Goal: Check status: Check status

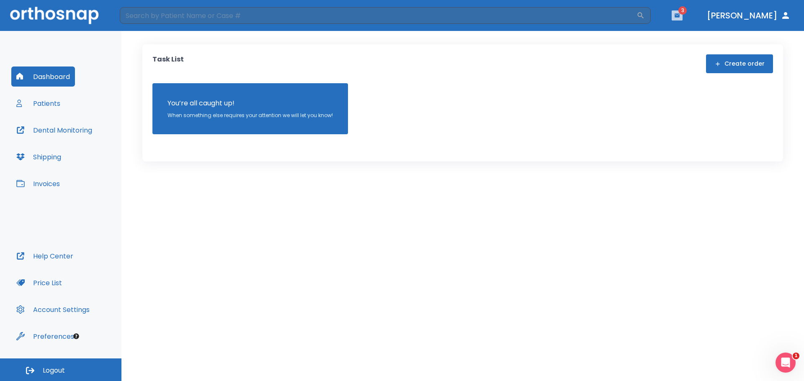
click at [680, 18] on icon "button" at bounding box center [677, 16] width 6 height 6
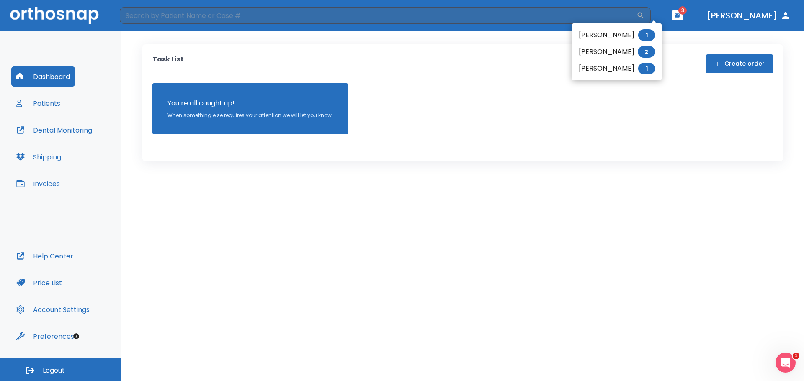
click at [597, 68] on li "Dean Dridi 1" at bounding box center [617, 68] width 90 height 17
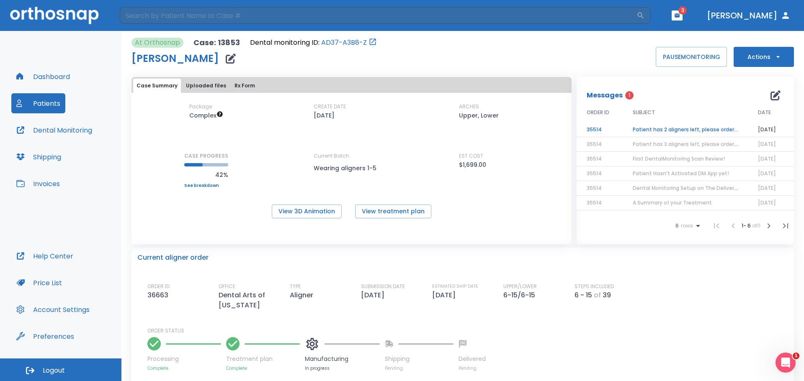
click at [668, 130] on td "Patient has 2 aligners left, please order next set!" at bounding box center [685, 130] width 125 height 15
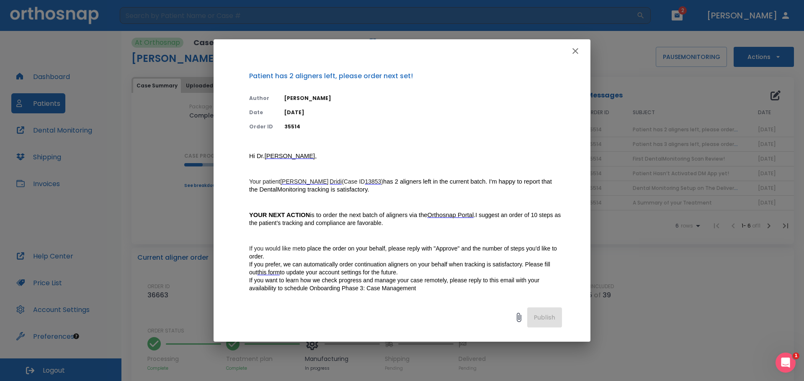
click at [580, 49] on icon "button" at bounding box center [575, 51] width 10 height 10
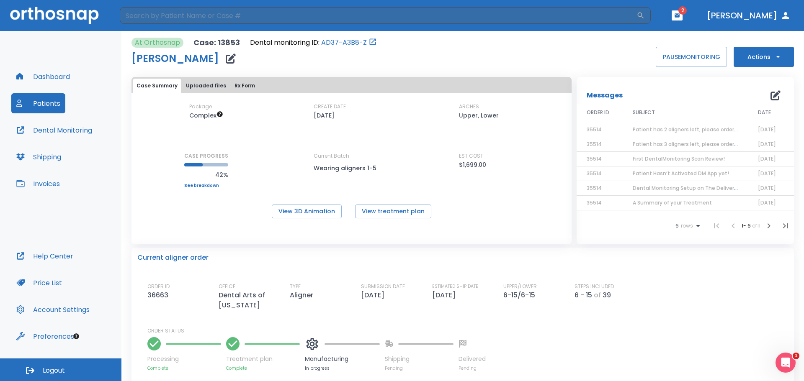
click at [655, 128] on span "Patient has 2 aligners left, please order next set!" at bounding box center [696, 129] width 126 height 7
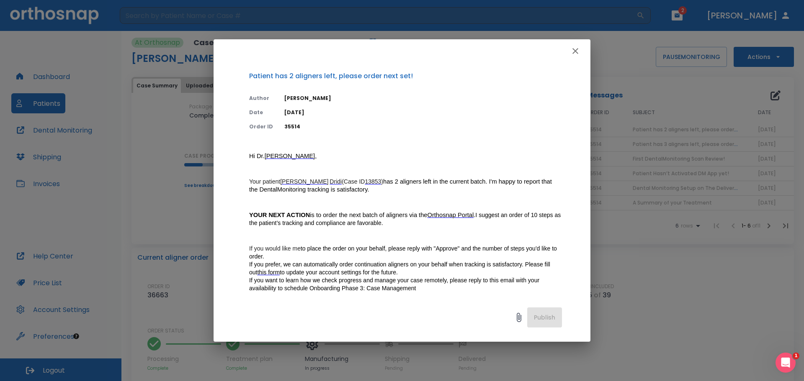
click at [577, 49] on icon "button" at bounding box center [575, 51] width 6 height 6
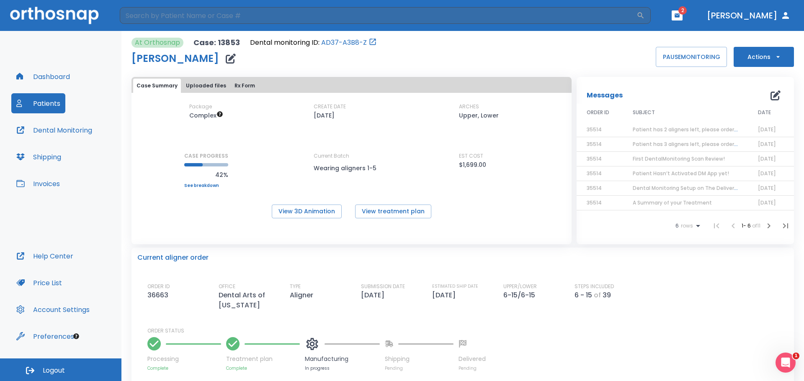
click at [55, 127] on button "Dental Monitoring" at bounding box center [54, 130] width 86 height 20
click at [335, 41] on link "AD37-A3B8-Z" at bounding box center [344, 43] width 46 height 10
click at [324, 217] on button "View 3D Animation" at bounding box center [307, 212] width 70 height 14
click at [201, 87] on button "Uploaded files" at bounding box center [206, 86] width 47 height 14
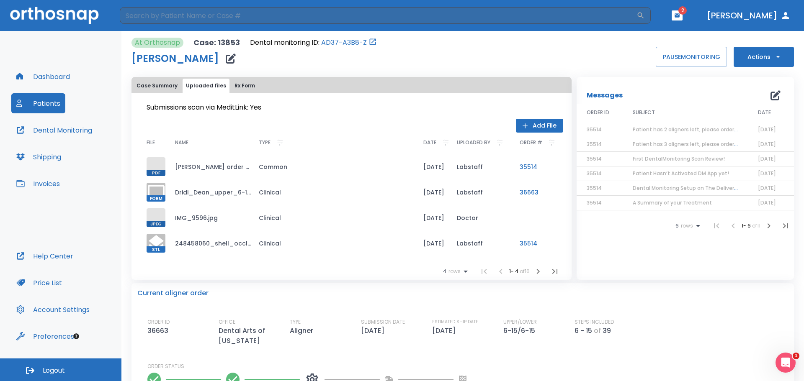
click at [255, 82] on div "Case Summary Uploaded files Rx Form" at bounding box center [351, 86] width 437 height 14
click at [249, 85] on button "Rx Form" at bounding box center [244, 86] width 27 height 14
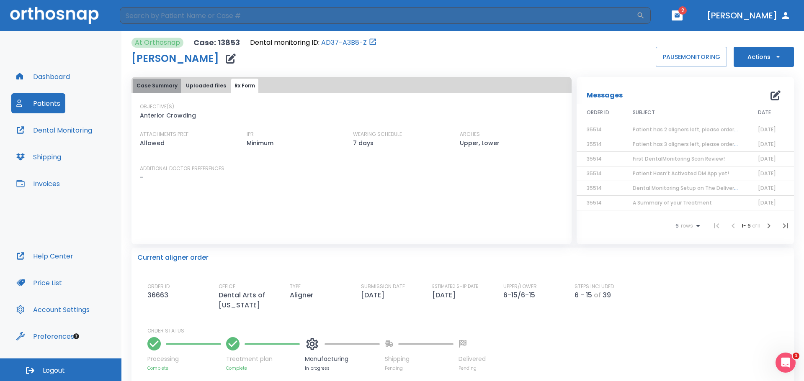
click at [178, 90] on button "Case Summary" at bounding box center [157, 86] width 48 height 14
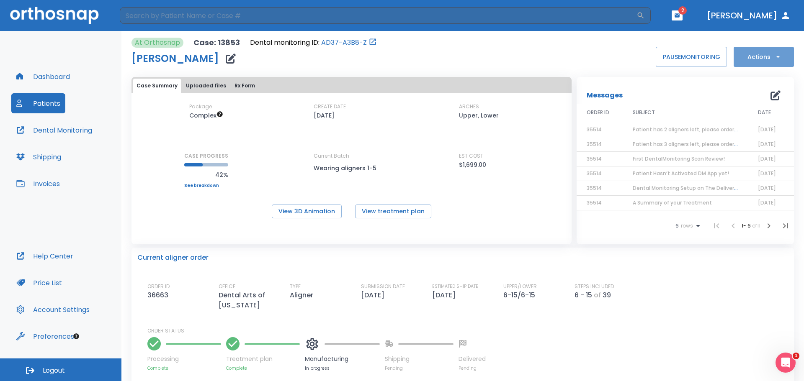
click at [762, 63] on button "Actions" at bounding box center [764, 57] width 60 height 20
click at [335, 58] on div at bounding box center [402, 190] width 804 height 381
click at [227, 44] on p "Case: 13853" at bounding box center [216, 43] width 46 height 10
click at [178, 40] on p "At Orthosnap" at bounding box center [157, 43] width 45 height 10
click at [338, 39] on link "AD37-A3B8-Z" at bounding box center [344, 43] width 46 height 10
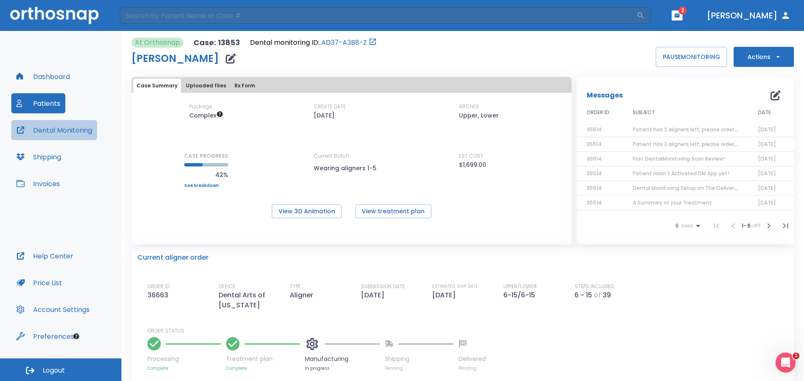
click at [69, 124] on button "Dental Monitoring" at bounding box center [54, 130] width 86 height 20
click at [55, 81] on button "Dashboard" at bounding box center [43, 77] width 64 height 20
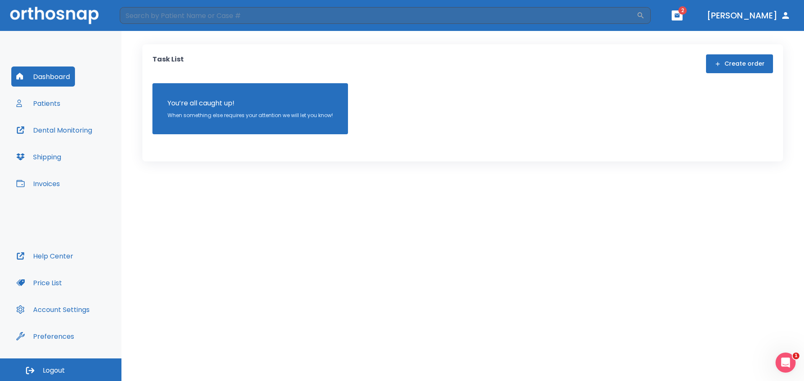
click at [85, 127] on button "Dental Monitoring" at bounding box center [54, 130] width 86 height 20
click at [56, 97] on button "Patients" at bounding box center [38, 103] width 54 height 20
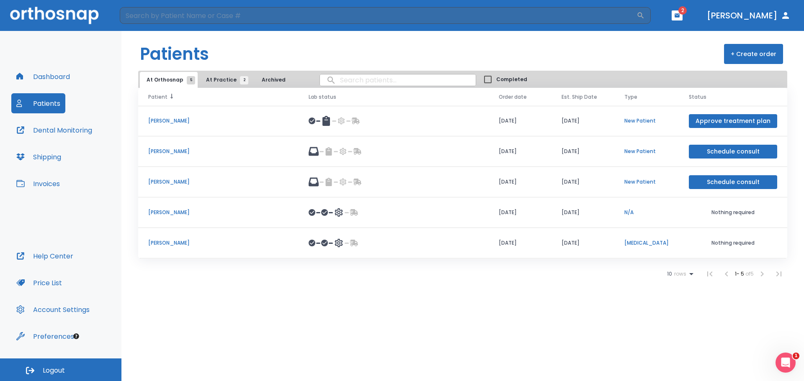
click at [221, 91] on th "Patient" at bounding box center [218, 97] width 160 height 18
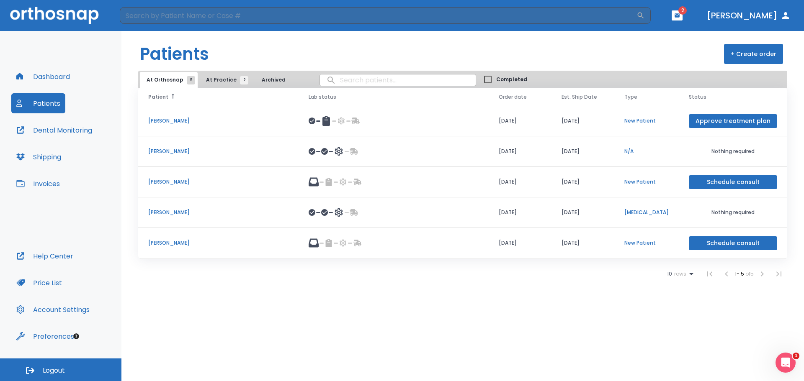
click at [219, 84] on button "At Practice 2" at bounding box center [224, 80] width 51 height 16
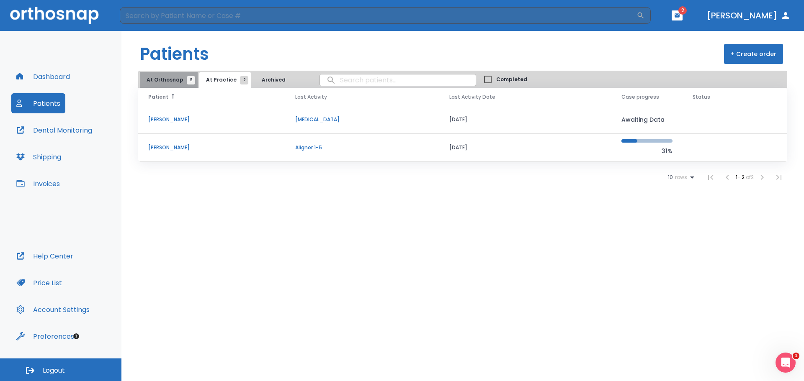
click at [192, 78] on span "5" at bounding box center [191, 80] width 8 height 8
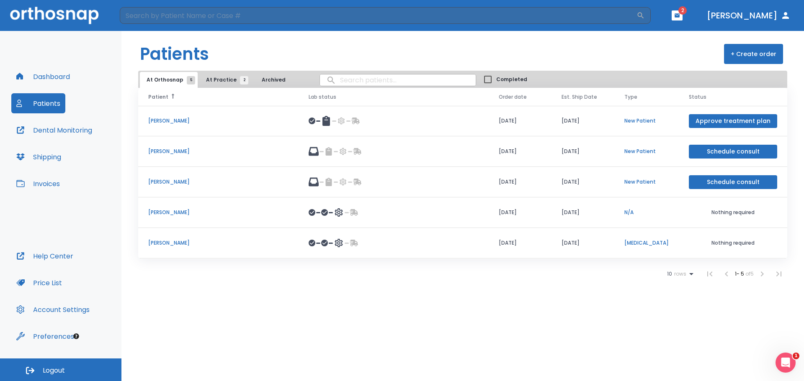
click at [220, 244] on p "[PERSON_NAME]" at bounding box center [218, 243] width 140 height 8
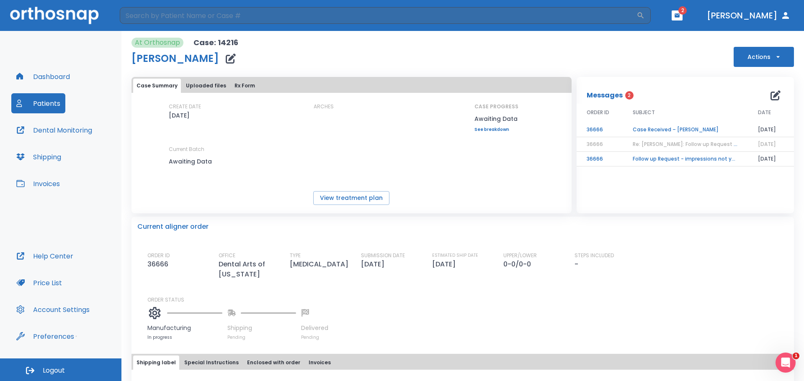
click at [667, 128] on td "Case Received – Filomena Arronenzi" at bounding box center [685, 130] width 125 height 15
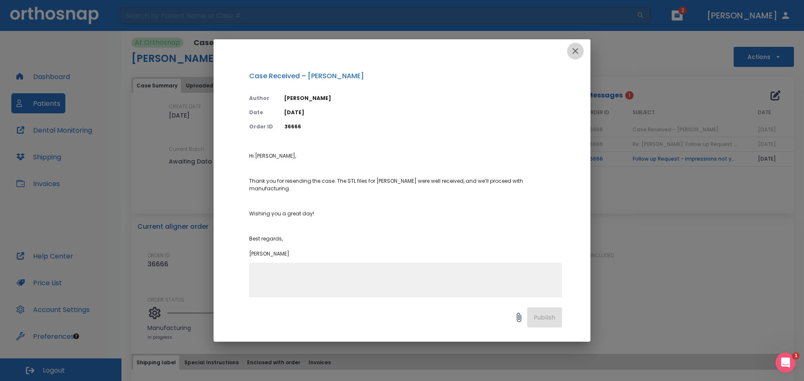
click at [575, 51] on icon "button" at bounding box center [575, 51] width 6 height 6
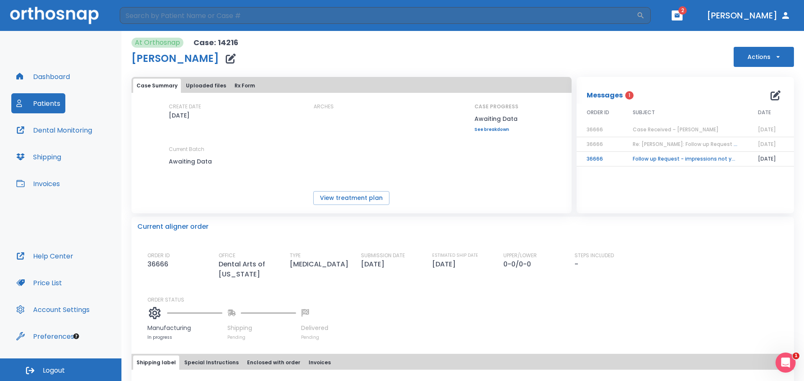
click at [51, 104] on button "Patients" at bounding box center [38, 103] width 54 height 20
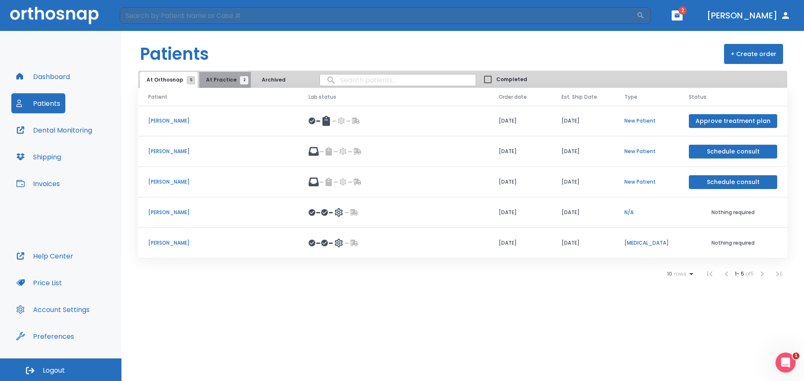
click at [240, 80] on span "2" at bounding box center [244, 80] width 8 height 8
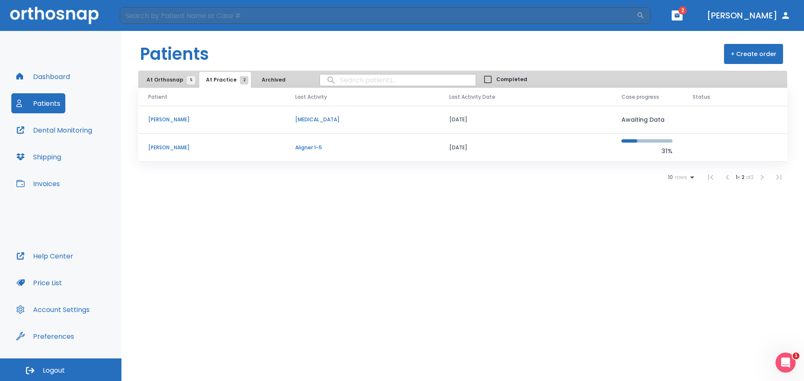
click at [218, 144] on p "Sophie Motamedi" at bounding box center [211, 148] width 127 height 8
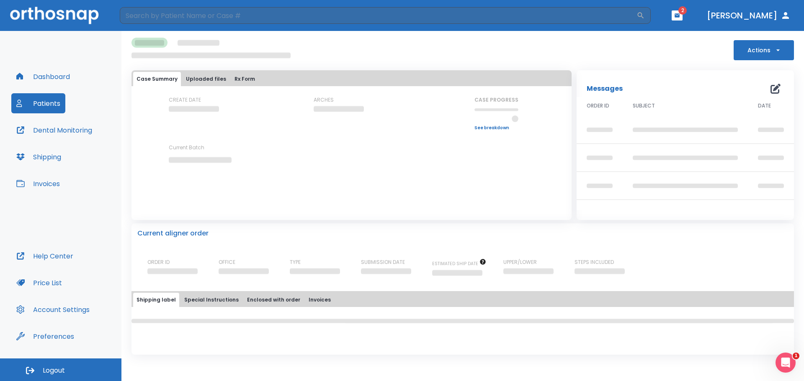
click at [209, 84] on button "Uploaded files" at bounding box center [206, 79] width 47 height 14
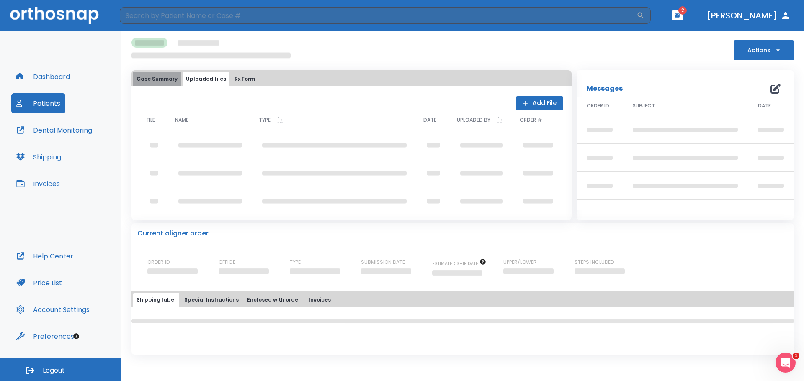
click at [166, 85] on button "Case Summary" at bounding box center [157, 79] width 48 height 14
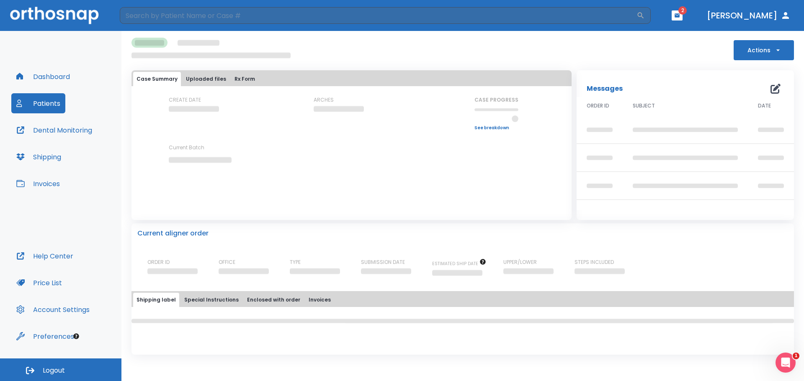
click at [32, 284] on button "Price List" at bounding box center [39, 283] width 56 height 20
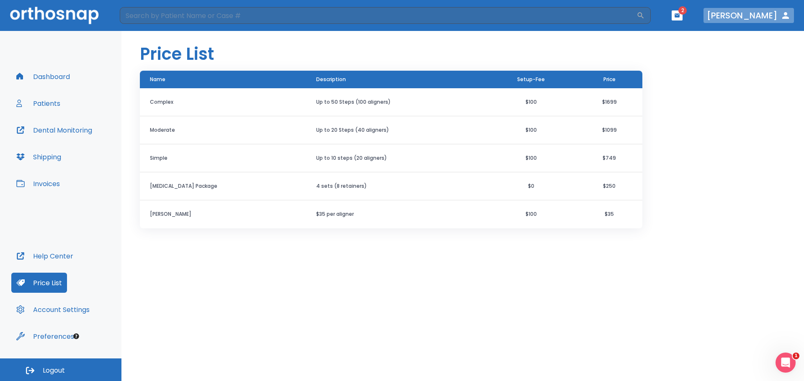
click at [776, 16] on button "[PERSON_NAME]" at bounding box center [748, 15] width 90 height 15
click at [71, 84] on button "Dashboard" at bounding box center [43, 77] width 64 height 20
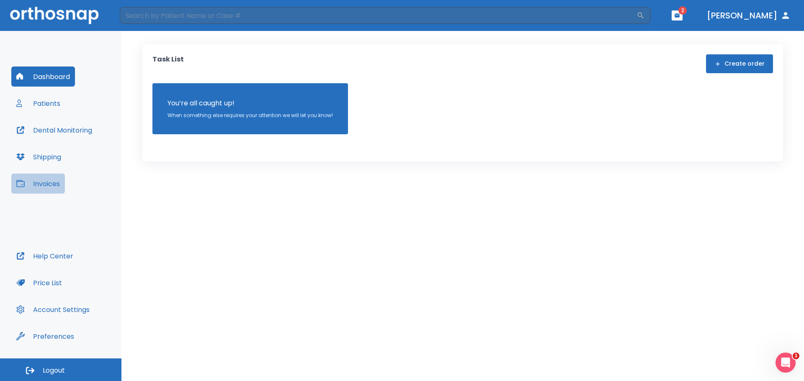
click at [55, 185] on button "Invoices" at bounding box center [38, 184] width 54 height 20
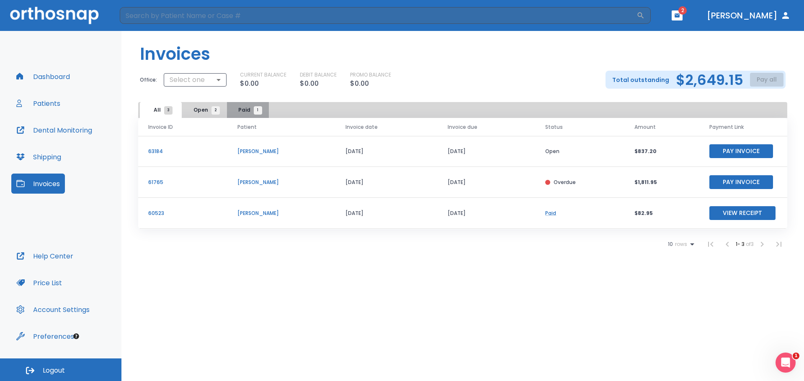
click at [234, 112] on button "Paid 1" at bounding box center [248, 110] width 42 height 16
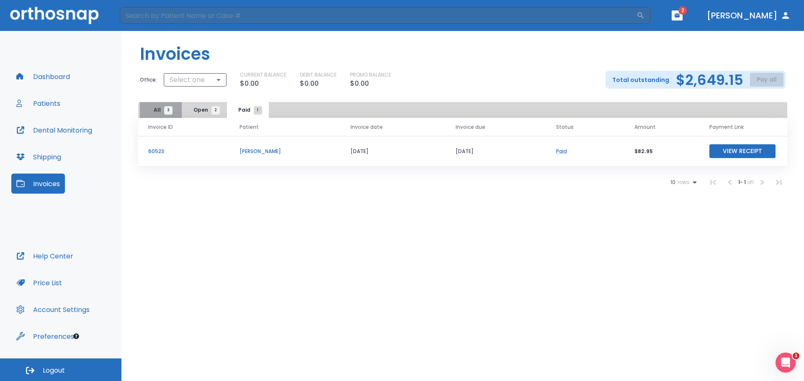
click at [156, 114] on button "All 3" at bounding box center [161, 110] width 42 height 16
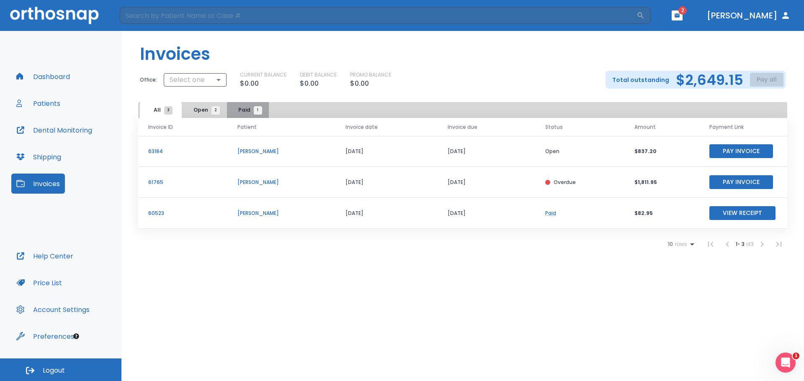
click at [260, 109] on span "1" at bounding box center [258, 110] width 8 height 8
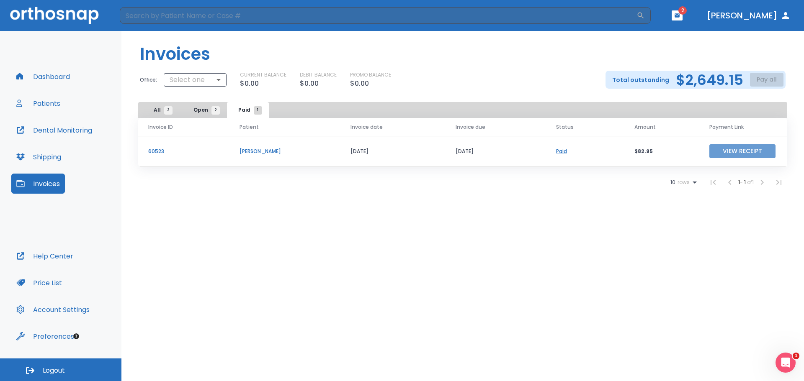
click at [745, 154] on button "View Receipt" at bounding box center [742, 151] width 66 height 14
click at [206, 114] on button "Open 2" at bounding box center [204, 110] width 42 height 16
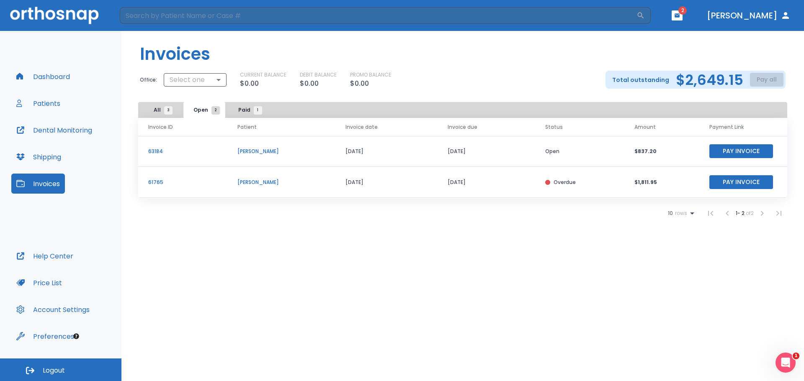
click at [245, 114] on button "Paid 1" at bounding box center [248, 110] width 42 height 16
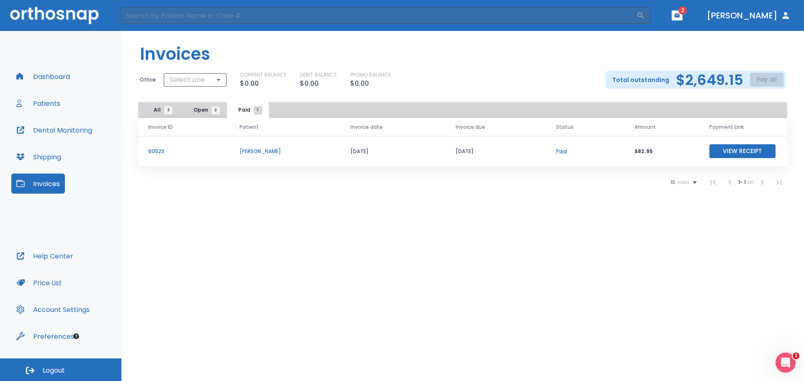
click at [219, 111] on span "2" at bounding box center [215, 110] width 8 height 8
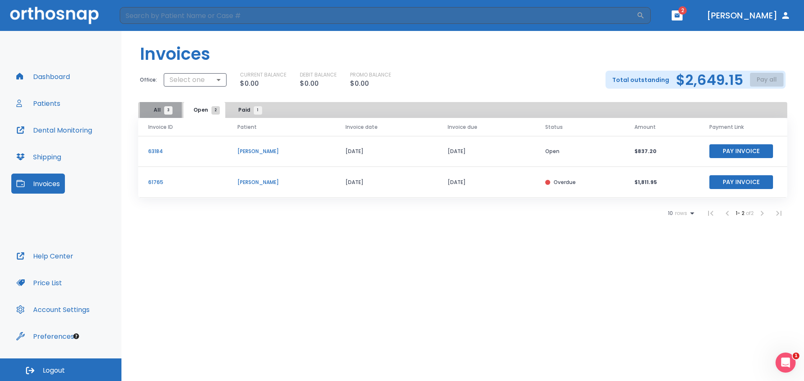
click at [175, 110] on button "All 3" at bounding box center [161, 110] width 42 height 16
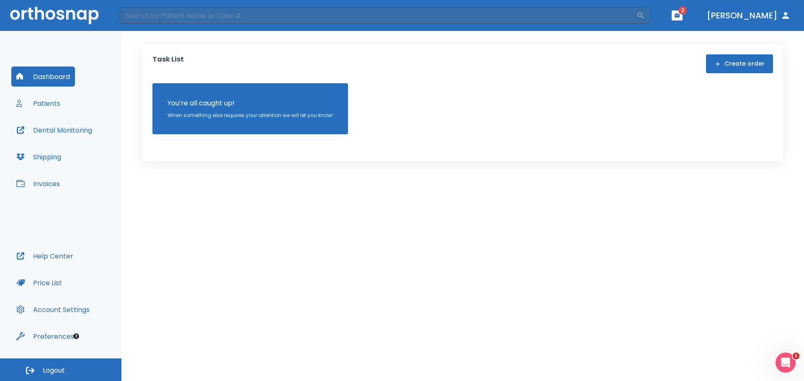
click at [63, 106] on button "Patients" at bounding box center [38, 103] width 54 height 20
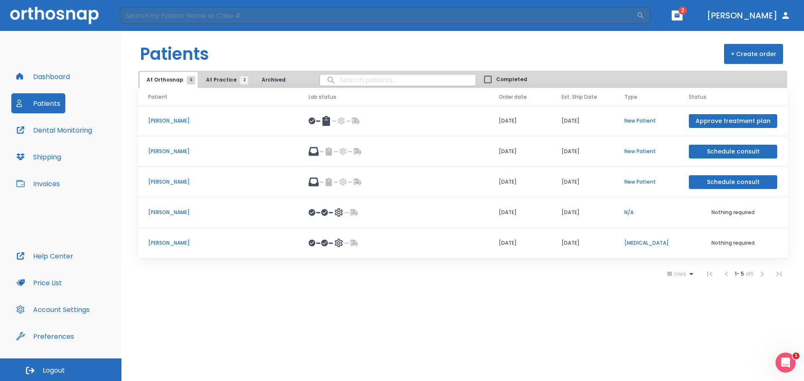
click at [209, 82] on span "At Practice 2" at bounding box center [225, 80] width 38 height 8
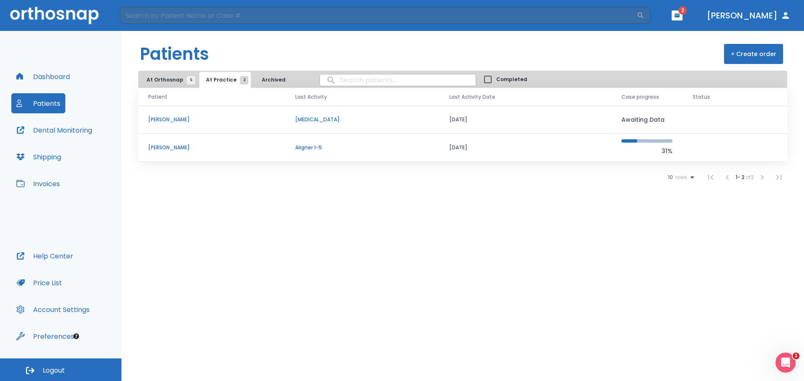
click at [177, 152] on td "[PERSON_NAME]" at bounding box center [211, 148] width 147 height 28
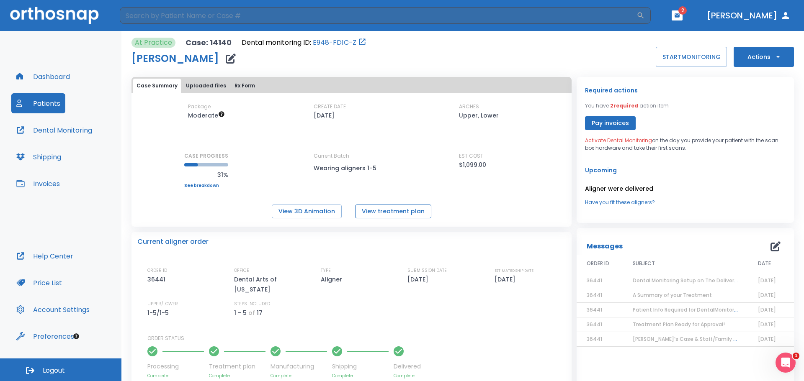
click at [405, 207] on button "View treatment plan" at bounding box center [393, 212] width 76 height 14
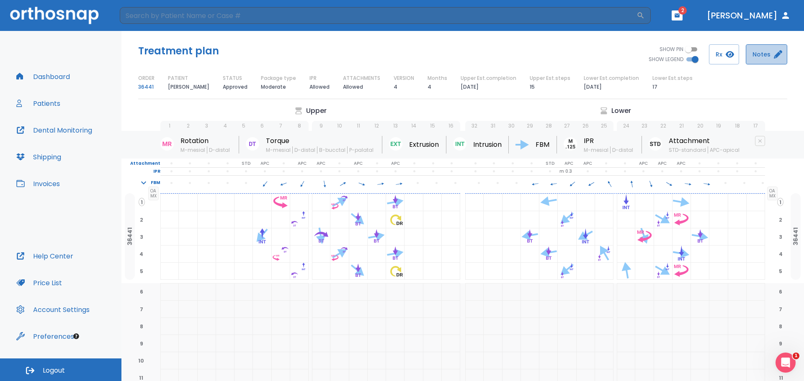
click at [774, 52] on icon "button" at bounding box center [778, 54] width 8 height 8
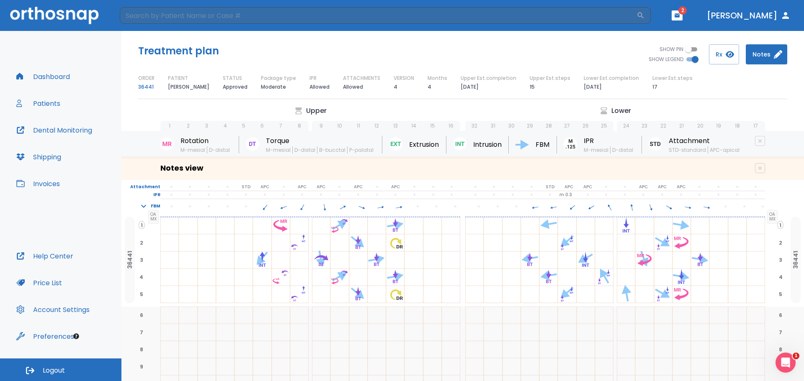
click at [774, 52] on icon "button" at bounding box center [778, 54] width 8 height 8
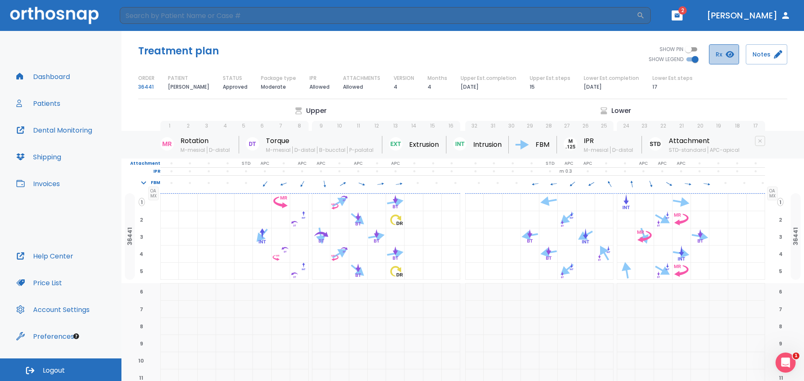
click at [738, 58] on button "Rx" at bounding box center [724, 54] width 30 height 20
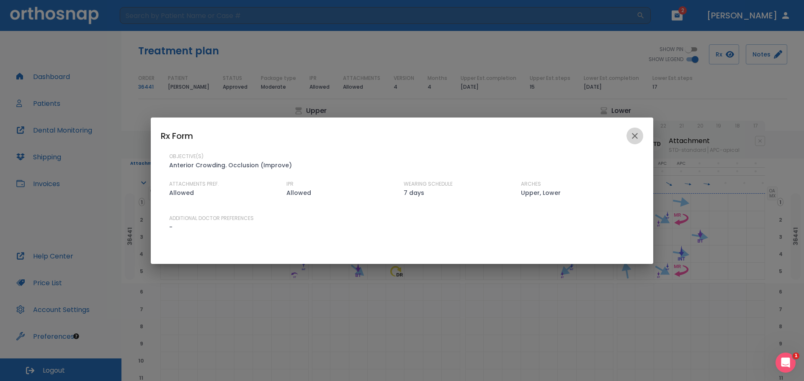
click at [634, 137] on icon "close" at bounding box center [635, 136] width 6 height 6
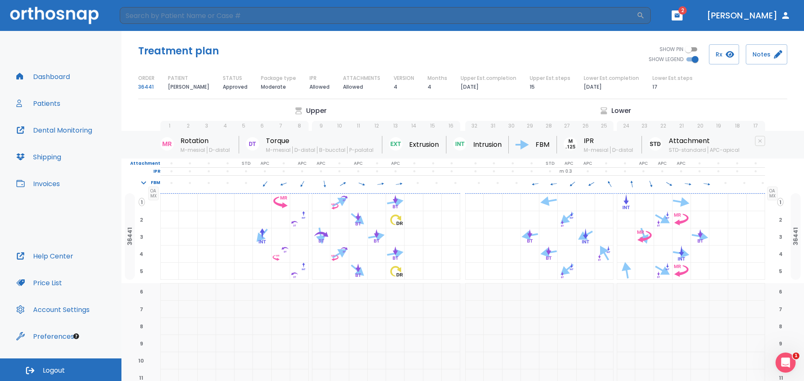
click at [146, 85] on link "36441" at bounding box center [145, 87] width 15 height 10
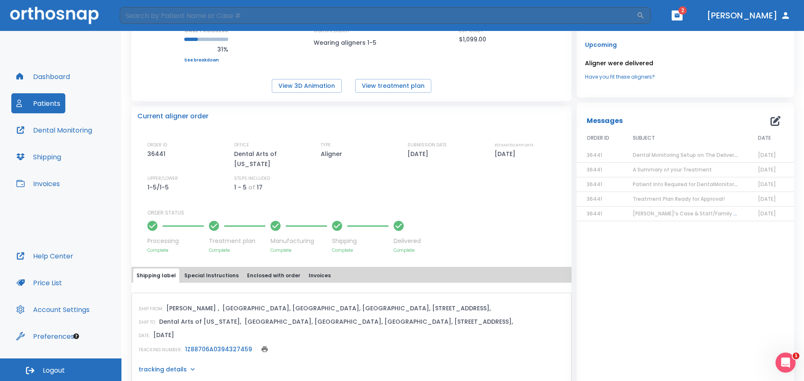
scroll to position [143, 0]
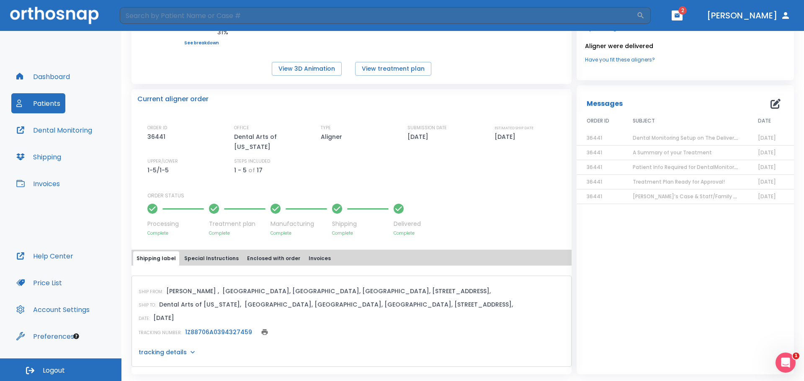
click at [211, 260] on button "Special Instructions" at bounding box center [211, 259] width 61 height 14
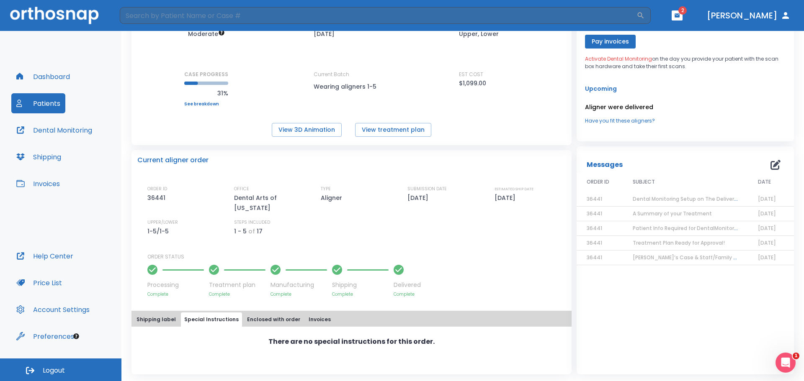
click at [281, 319] on button "Enclosed with order" at bounding box center [274, 320] width 60 height 14
click at [316, 319] on button "Invoices" at bounding box center [319, 320] width 29 height 14
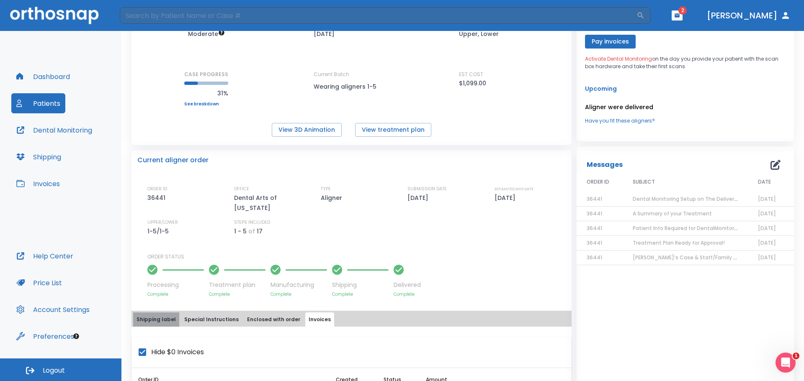
click at [158, 317] on button "Shipping label" at bounding box center [156, 320] width 46 height 14
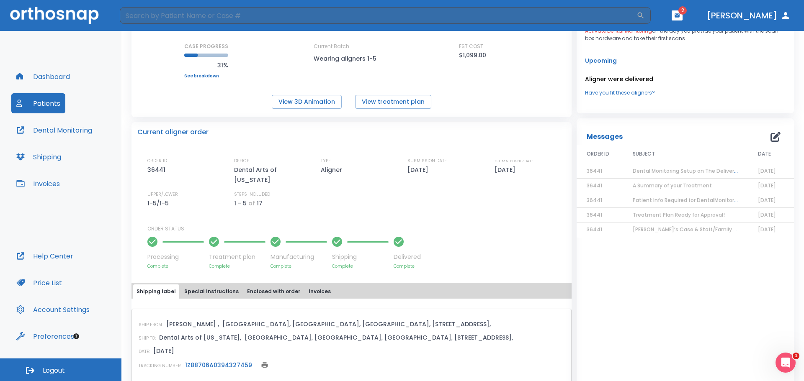
scroll to position [124, 0]
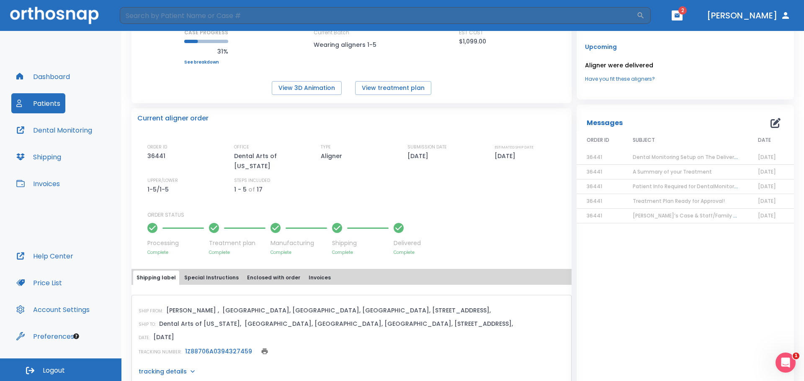
click at [692, 218] on span "Sophie’s Case & Staff/Family Discount" at bounding box center [695, 215] width 124 height 7
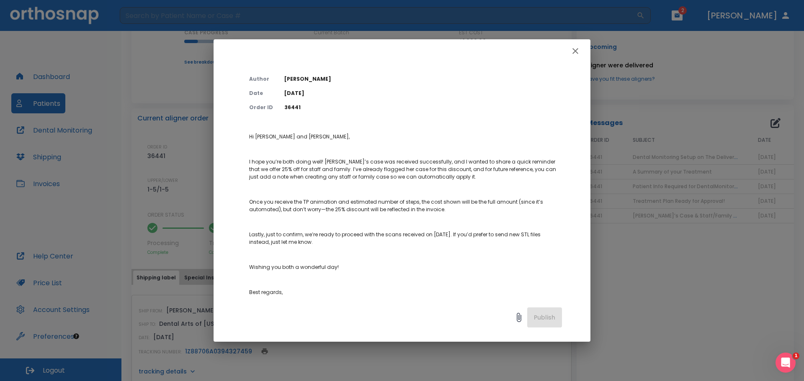
scroll to position [0, 0]
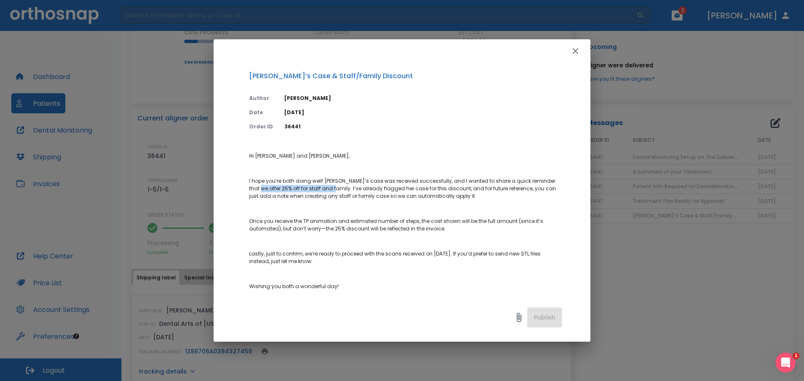
drag, startPoint x: 331, startPoint y: 188, endPoint x: 259, endPoint y: 188, distance: 71.6
click at [259, 188] on p "I hope you’re both doing well! Sophie’s case was received successfully, and I w…" at bounding box center [405, 189] width 313 height 23
click at [377, 206] on p "Hi Dr. Motamedi and Eylene, I hope you’re both doing well! Sophie’s case was re…" at bounding box center [405, 241] width 313 height 178
drag, startPoint x: 247, startPoint y: 190, endPoint x: 333, endPoint y: 189, distance: 86.3
click at [333, 189] on div "Sophie’s Case & Staff/Family Discount Author Nada Kassem Date 09/03/25 Order ID…" at bounding box center [402, 180] width 377 height 235
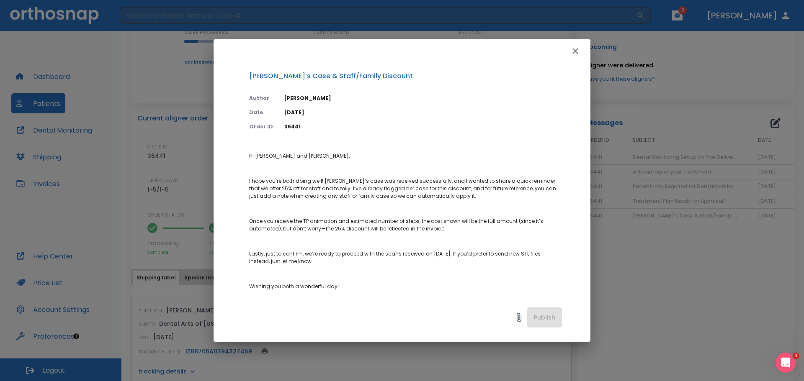
click at [399, 207] on p "Hi Dr. Motamedi and Eylene, I hope you’re both doing well! Sophie’s case was re…" at bounding box center [405, 241] width 313 height 178
click at [578, 51] on icon "button" at bounding box center [575, 51] width 10 height 10
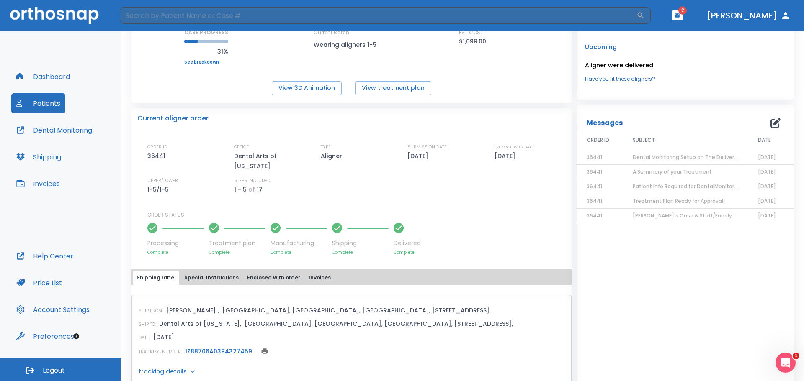
click at [672, 201] on span "Treatment Plan Ready for Approval!" at bounding box center [679, 201] width 92 height 7
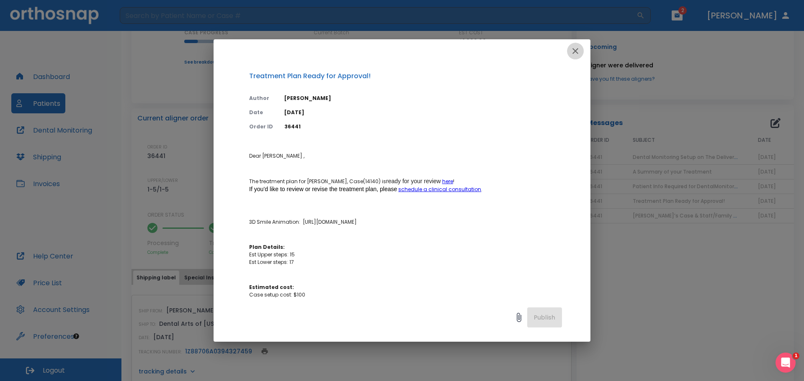
click at [575, 50] on icon "button" at bounding box center [575, 51] width 10 height 10
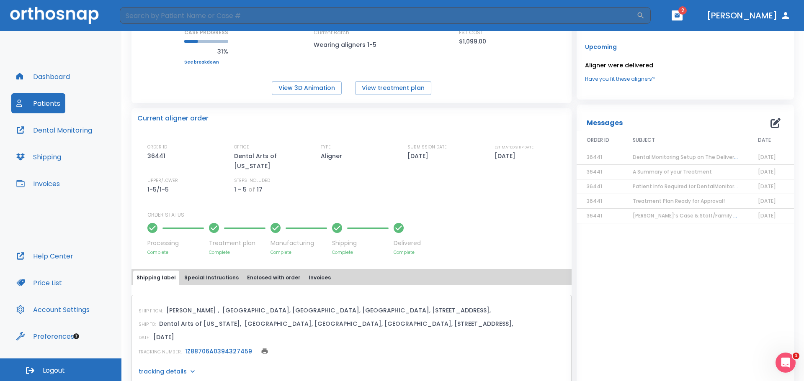
click at [652, 188] on span "Patient Info Required for DentalMonitoring!" at bounding box center [688, 186] width 111 height 7
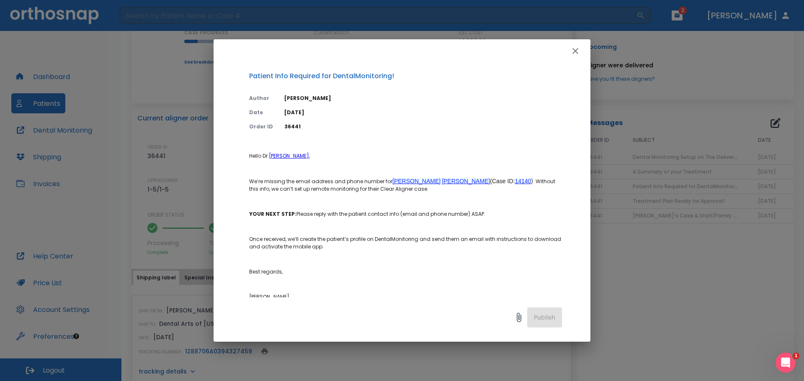
click at [574, 57] on button "button" at bounding box center [575, 51] width 17 height 17
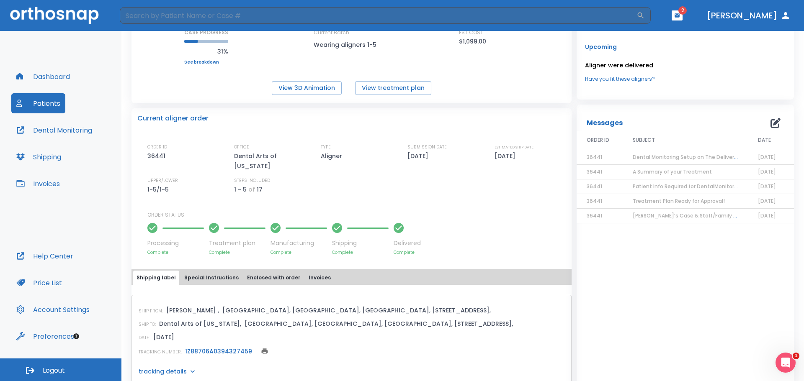
click at [653, 174] on span "A Summary of your Treatment" at bounding box center [672, 171] width 79 height 7
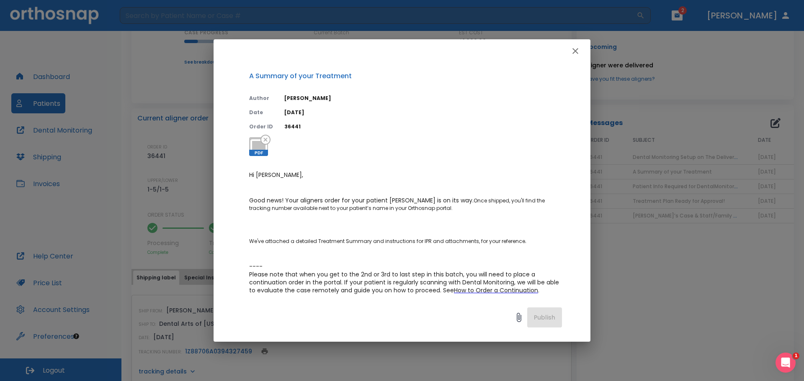
click at [257, 148] on icon at bounding box center [259, 147] width 20 height 20
click at [576, 51] on icon "button" at bounding box center [575, 51] width 6 height 6
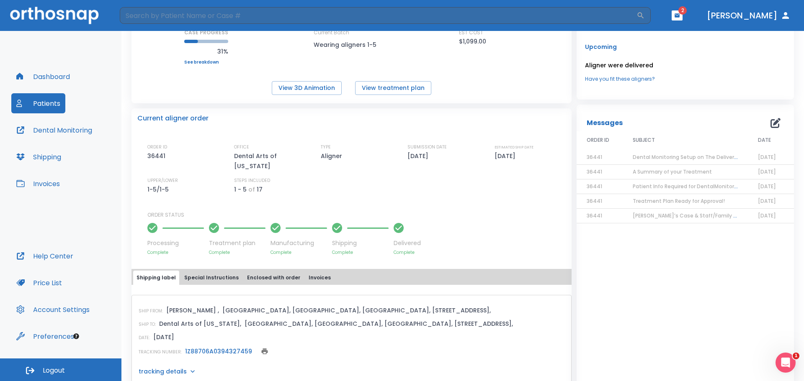
click at [654, 158] on span "Dental Monitoring Setup on The Delivery Day" at bounding box center [691, 157] width 116 height 7
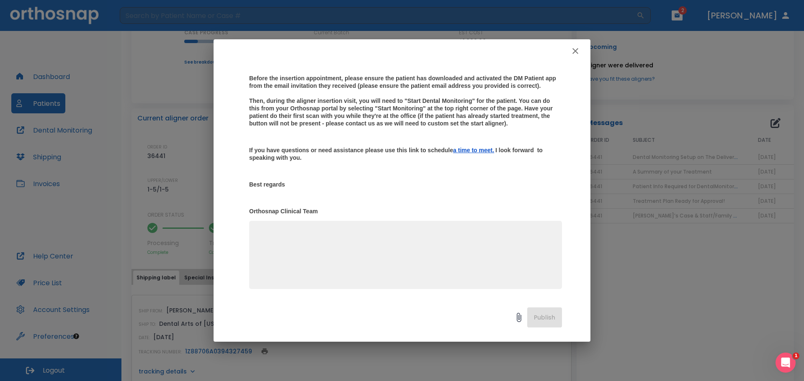
scroll to position [154, 0]
click at [581, 49] on button "button" at bounding box center [575, 51] width 17 height 17
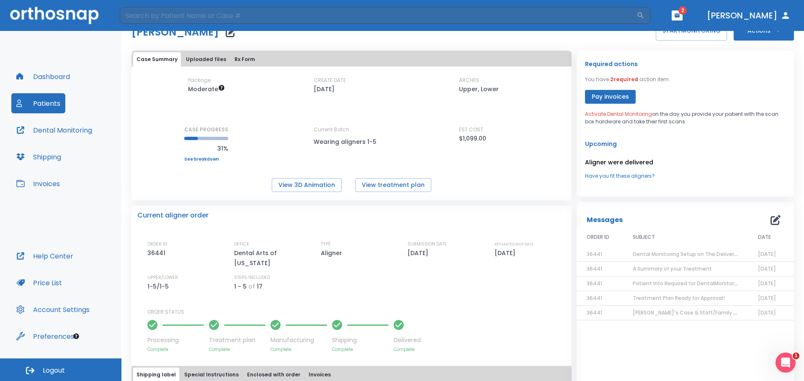
scroll to position [0, 0]
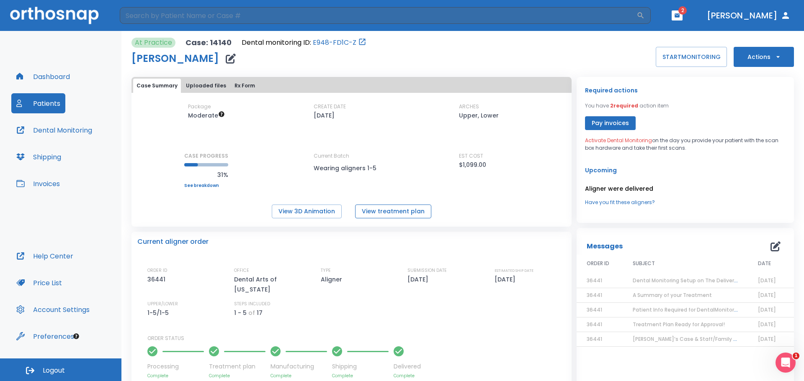
click at [386, 210] on button "View treatment plan" at bounding box center [393, 212] width 76 height 14
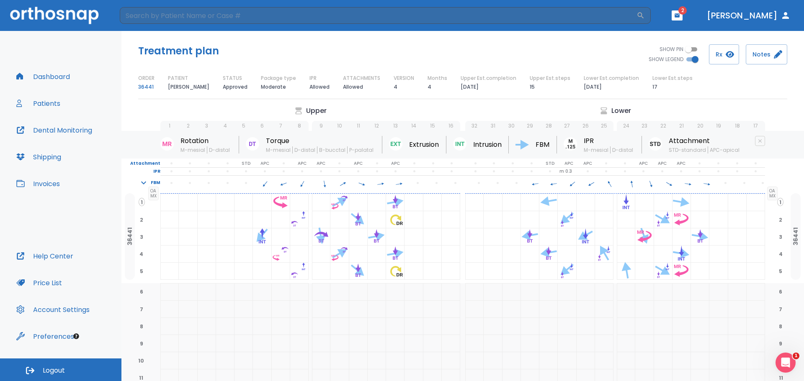
drag, startPoint x: 607, startPoint y: 89, endPoint x: 578, endPoint y: 90, distance: 29.3
click at [578, 90] on div "ORDER 36441 PATIENT Sophie Motamedi STATUS Approved Package type Moderate IPR A…" at bounding box center [462, 84] width 649 height 18
click at [613, 90] on div "Lower Est.completion 01/27/26" at bounding box center [611, 84] width 55 height 18
drag, startPoint x: 614, startPoint y: 86, endPoint x: 585, endPoint y: 88, distance: 28.6
click at [585, 88] on div "Lower Est.completion 01/27/26" at bounding box center [611, 84] width 55 height 18
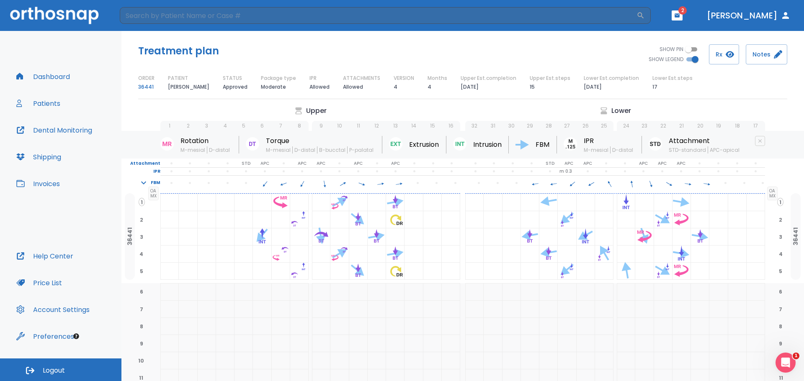
click at [626, 92] on div "Treatment plan SHOW PIN SHOW LEGEND Rx Notes ORDER 36441 PATIENT Sophie Motamed…" at bounding box center [462, 68] width 682 height 75
click at [626, 89] on div "Lower Est.completion 01/27/26" at bounding box center [611, 84] width 55 height 18
drag, startPoint x: 620, startPoint y: 89, endPoint x: 614, endPoint y: 89, distance: 5.9
click at [614, 89] on div "Lower Est.completion 01/27/26" at bounding box center [611, 84] width 55 height 18
drag, startPoint x: 624, startPoint y: 90, endPoint x: 609, endPoint y: 95, distance: 15.8
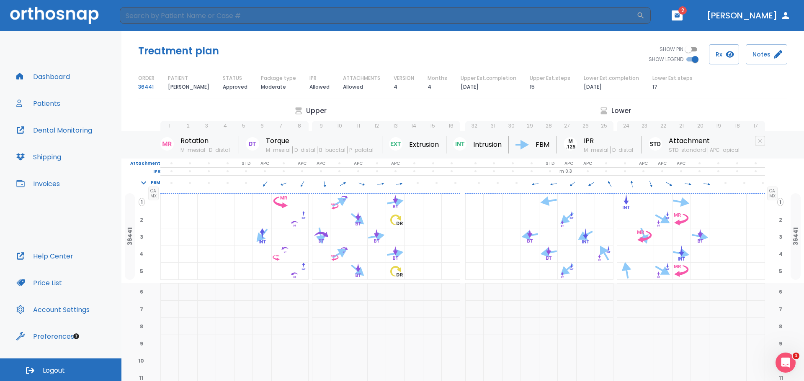
click at [622, 91] on div "Lower Est.completion 01/27/26" at bounding box center [611, 84] width 55 height 18
drag, startPoint x: 607, startPoint y: 91, endPoint x: 579, endPoint y: 93, distance: 28.1
click at [579, 93] on div "Treatment plan SHOW PIN SHOW LEGEND Rx Notes ORDER 36441 PATIENT Sophie Motamed…" at bounding box center [462, 68] width 682 height 75
click at [602, 91] on p "01/27/26" at bounding box center [593, 87] width 18 height 10
drag, startPoint x: 617, startPoint y: 87, endPoint x: 555, endPoint y: 88, distance: 61.6
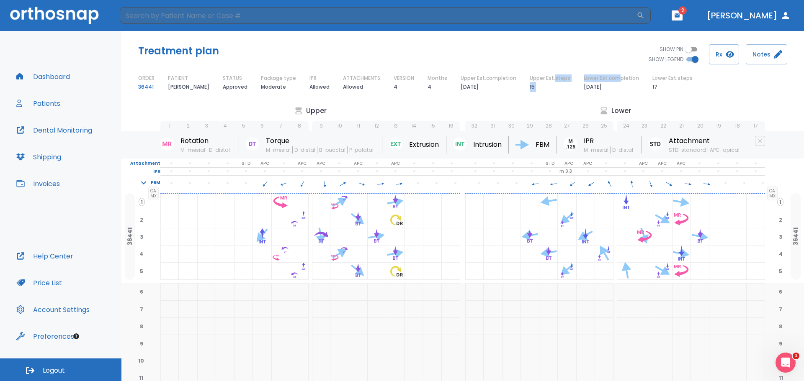
click at [555, 88] on div "ORDER 36441 PATIENT Sophie Motamedi STATUS Approved Package type Moderate IPR A…" at bounding box center [462, 84] width 649 height 18
drag, startPoint x: 505, startPoint y: 87, endPoint x: 483, endPoint y: 93, distance: 23.0
click at [505, 88] on div "Upper Est.completion 01/13/26" at bounding box center [489, 84] width 56 height 18
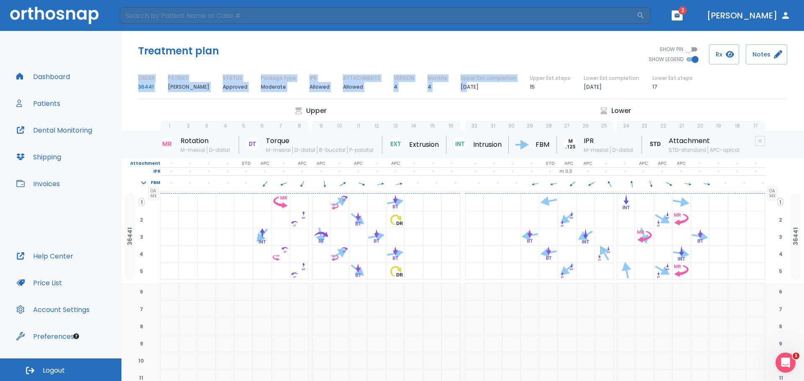
drag, startPoint x: 483, startPoint y: 93, endPoint x: 570, endPoint y: 78, distance: 88.3
click at [468, 90] on div "Treatment plan SHOW PIN SHOW LEGEND Rx Notes ORDER 36441 PATIENT Sophie Motamed…" at bounding box center [462, 68] width 682 height 75
click at [572, 78] on div "ORDER 36441 PATIENT Sophie Motamedi STATUS Approved Package type Moderate IPR A…" at bounding box center [462, 84] width 649 height 18
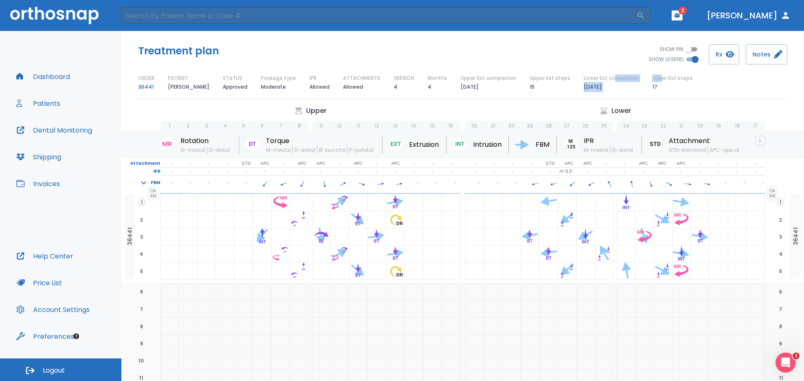
drag, startPoint x: 659, startPoint y: 82, endPoint x: 614, endPoint y: 82, distance: 44.8
click at [614, 82] on div "ORDER 36441 PATIENT Sophie Motamedi STATUS Approved Package type Moderate IPR A…" at bounding box center [462, 84] width 649 height 18
click at [698, 90] on div "ORDER 36441 PATIENT Sophie Motamedi STATUS Approved Package type Moderate IPR A…" at bounding box center [462, 84] width 649 height 18
drag, startPoint x: 446, startPoint y: 74, endPoint x: 420, endPoint y: 82, distance: 28.1
click at [420, 82] on div "Treatment plan SHOW PIN SHOW LEGEND Rx Notes ORDER 36441 PATIENT Sophie Motamed…" at bounding box center [462, 68] width 682 height 75
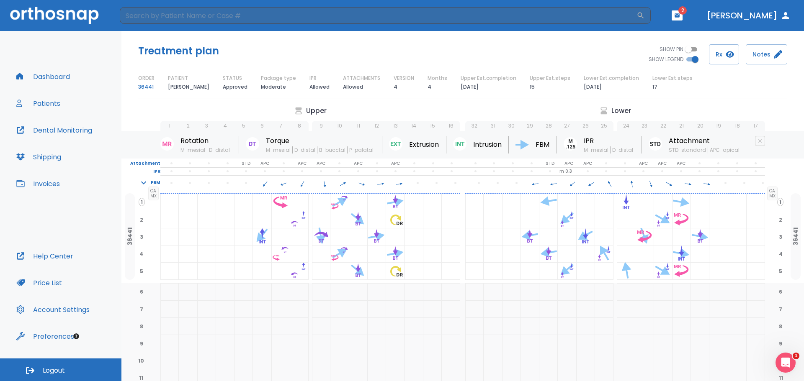
click at [461, 82] on div "ORDER 36441 PATIENT Sophie Motamedi STATUS Approved Package type Moderate IPR A…" at bounding box center [462, 84] width 649 height 18
click at [80, 77] on div "Dashboard Patients Dental Monitoring Shipping Invoices" at bounding box center [60, 157] width 99 height 180
click at [62, 71] on button "Dashboard" at bounding box center [43, 77] width 64 height 20
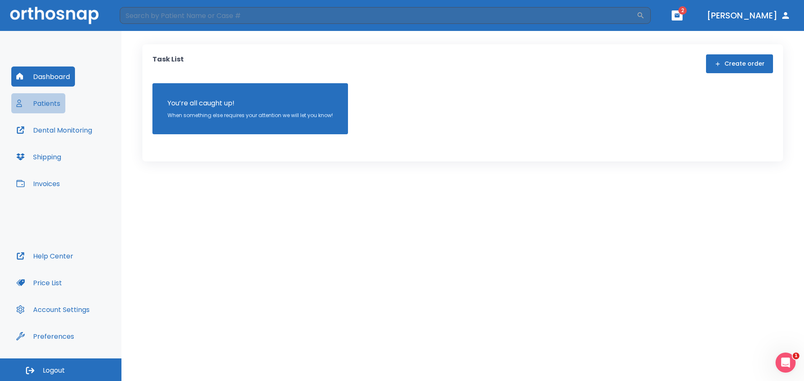
click at [58, 101] on button "Patients" at bounding box center [38, 103] width 54 height 20
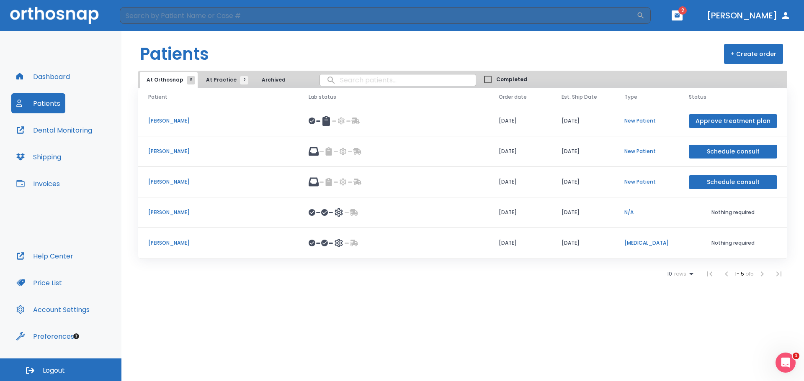
click at [173, 217] on td "[PERSON_NAME]" at bounding box center [218, 213] width 160 height 31
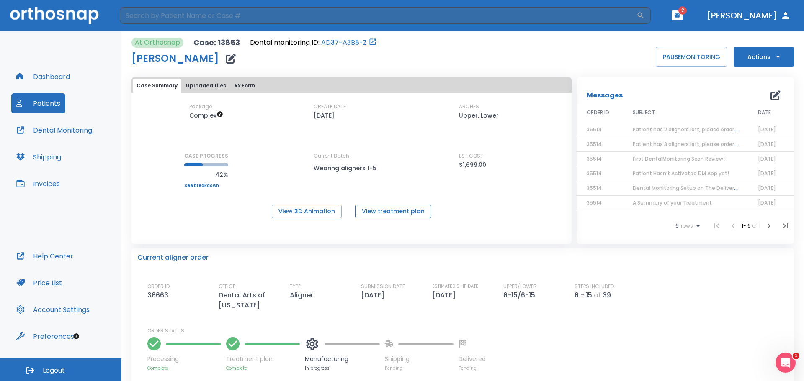
click at [388, 208] on button "View treatment plan" at bounding box center [393, 212] width 76 height 14
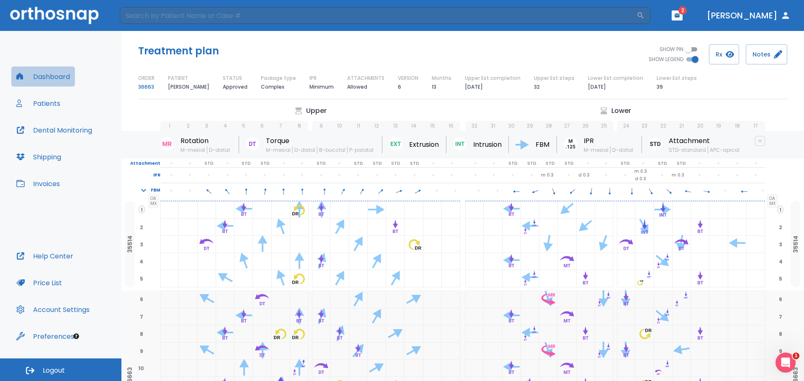
click at [50, 84] on button "Dashboard" at bounding box center [43, 77] width 64 height 20
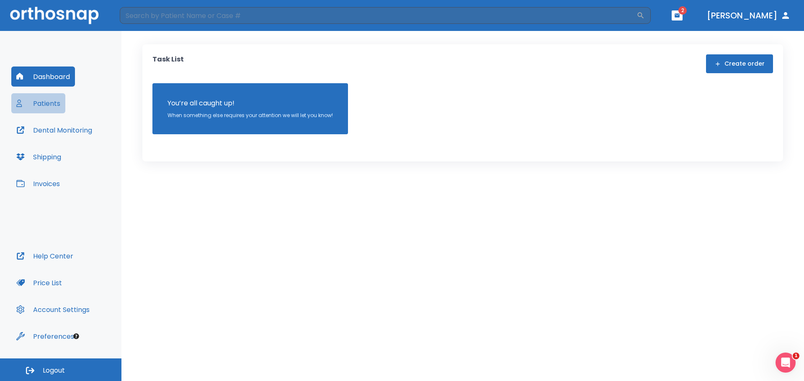
click at [54, 104] on button "Patients" at bounding box center [38, 103] width 54 height 20
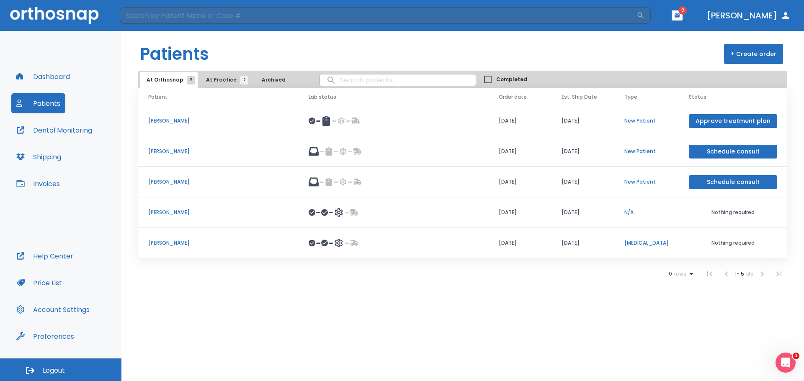
click at [197, 207] on td "[PERSON_NAME]" at bounding box center [218, 213] width 160 height 31
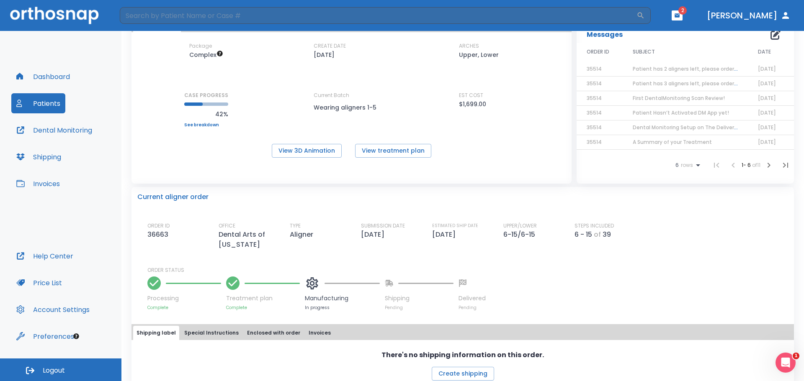
scroll to position [126, 0]
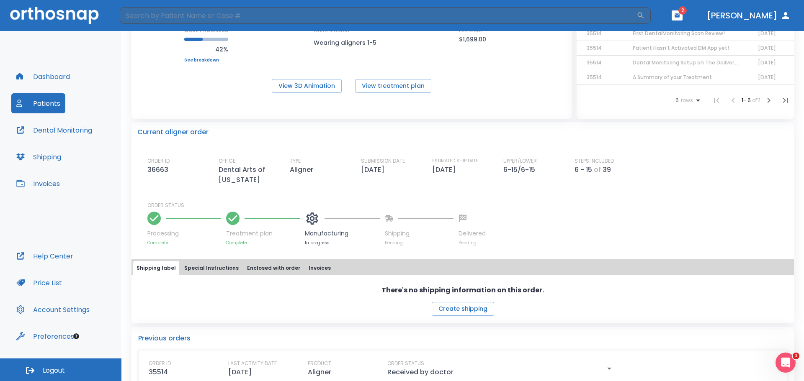
drag, startPoint x: 496, startPoint y: 170, endPoint x: 463, endPoint y: 162, distance: 33.4
click at [464, 163] on div "ORDER ID 36663 OFFICE Dental Arts of [US_STATE] TYPE Aligner SUBMISSION DATE [D…" at bounding box center [467, 171] width 641 height 28
click at [517, 197] on div "ORDER ID 36663 OFFICE Dental Arts of [US_STATE] TYPE Aligner SUBMISSION DATE [D…" at bounding box center [467, 201] width 641 height 89
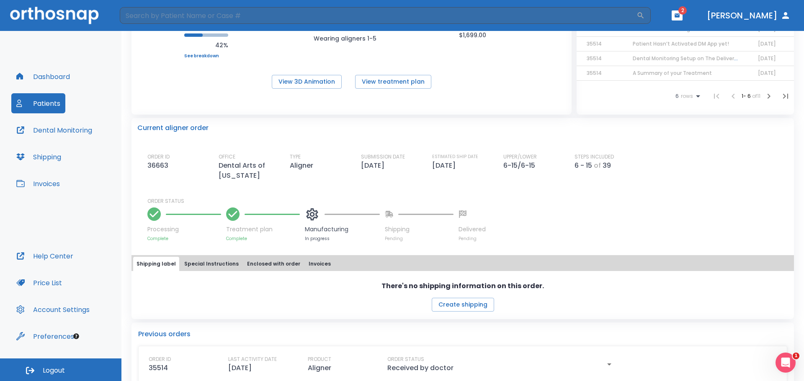
scroll to position [145, 0]
